Goal: Navigation & Orientation: Go to known website

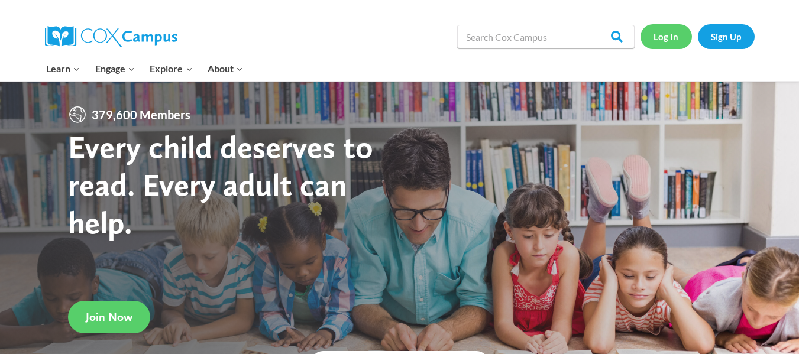
click at [674, 38] on link "Log In" at bounding box center [665, 36] width 51 height 24
click at [668, 43] on link "Log In" at bounding box center [665, 36] width 51 height 24
click at [675, 35] on link "Log In" at bounding box center [665, 36] width 51 height 24
